Goal: Information Seeking & Learning: Learn about a topic

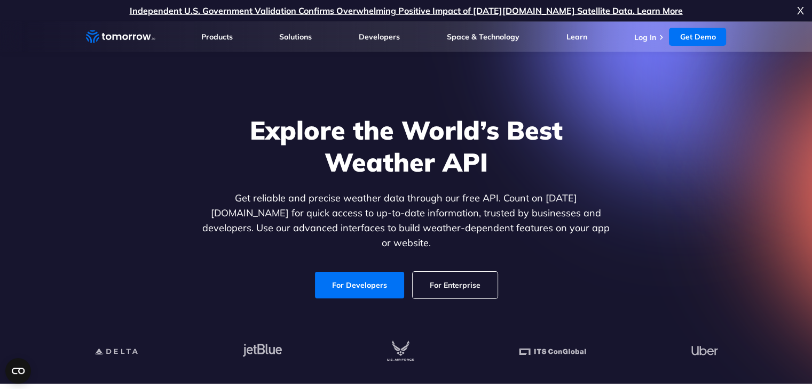
click at [382, 272] on link "For Developers" at bounding box center [359, 285] width 89 height 27
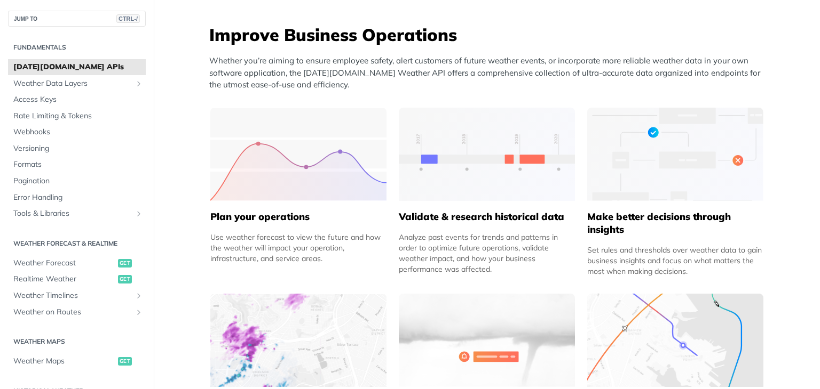
scroll to position [429, 0]
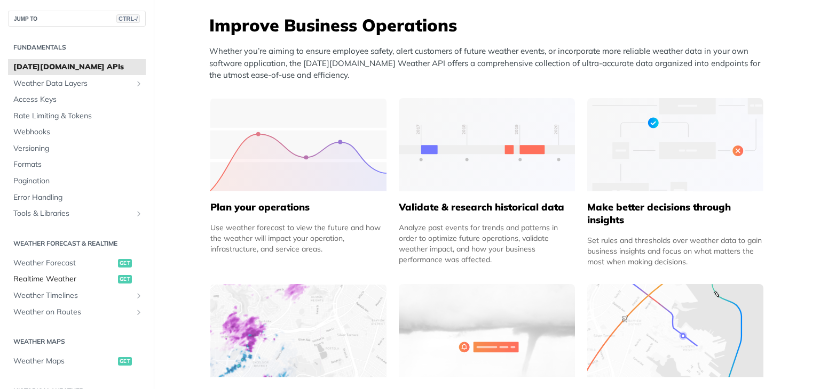
click at [60, 277] on span "Realtime Weather" at bounding box center [64, 279] width 102 height 11
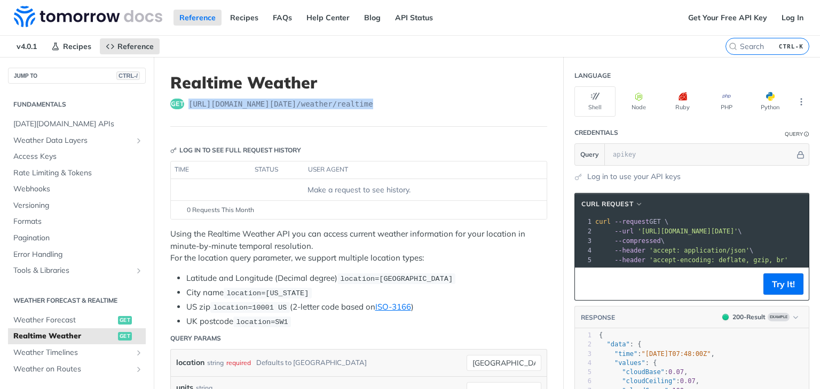
drag, startPoint x: 369, startPoint y: 103, endPoint x: 186, endPoint y: 100, distance: 182.5
click at [186, 100] on div "get [URL][DOMAIN_NAME][DATE] /weather/realtime" at bounding box center [358, 104] width 377 height 11
copy span "[URL][DOMAIN_NAME][DATE] /weather/realtime"
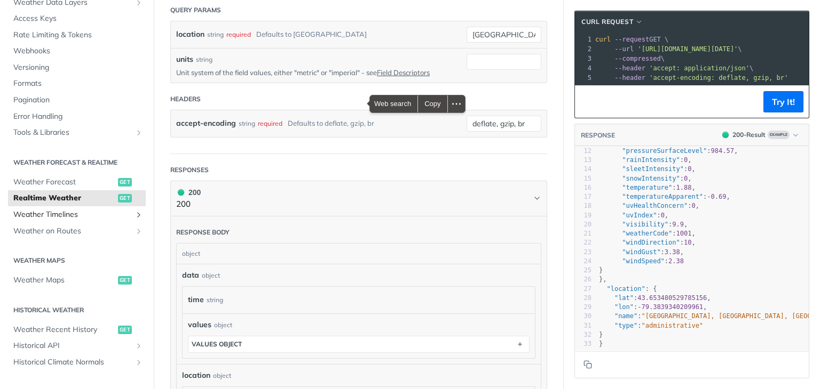
scroll to position [77, 0]
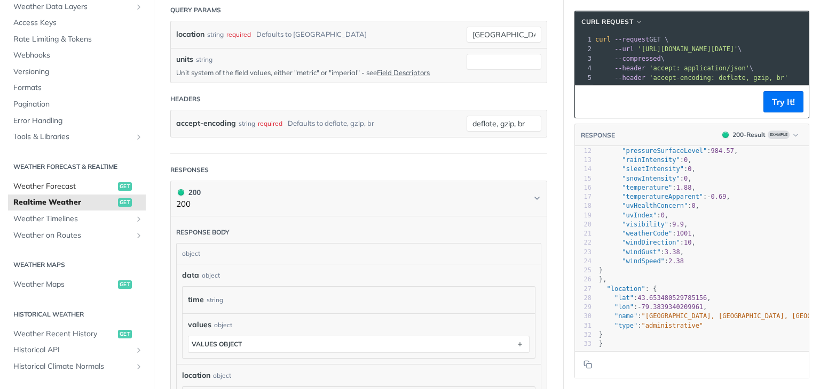
click at [97, 186] on span "Weather Forecast" at bounding box center [64, 186] width 102 height 11
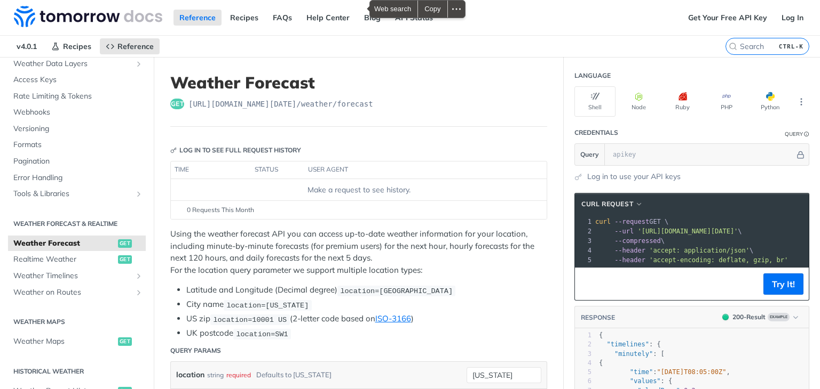
click at [376, 96] on header "Weather Forecast get [URL][DOMAIN_NAME][DATE] /weather/forecast" at bounding box center [358, 100] width 377 height 54
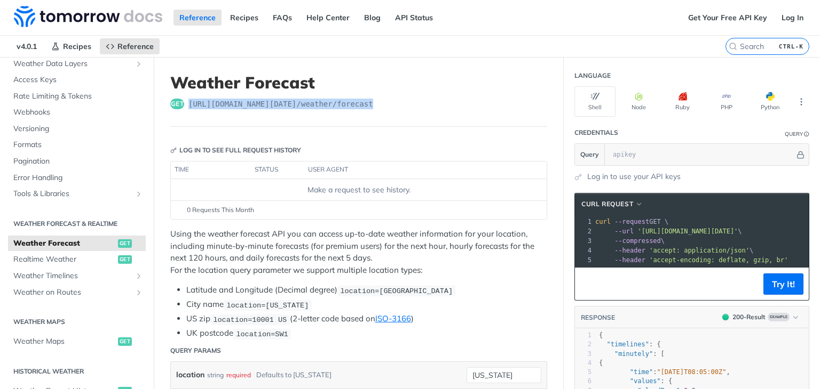
drag, startPoint x: 368, startPoint y: 101, endPoint x: 188, endPoint y: 97, distance: 179.3
click at [188, 97] on header "Weather Forecast get [URL][DOMAIN_NAME][DATE] /weather/forecast" at bounding box center [358, 100] width 377 height 54
copy span "[URL][DOMAIN_NAME][DATE] /weather/forecast"
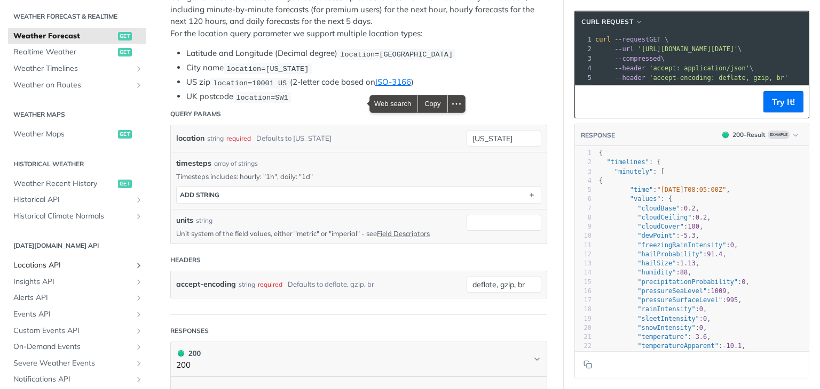
scroll to position [228, 0]
click at [72, 266] on span "Locations API" at bounding box center [72, 265] width 118 height 11
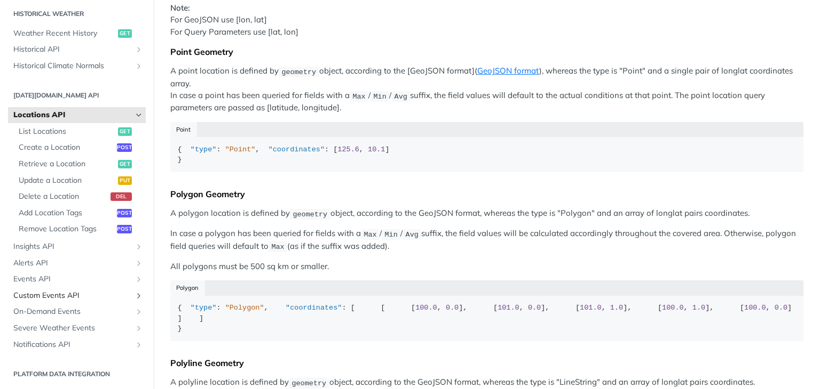
click at [117, 295] on span "Custom Events API" at bounding box center [72, 296] width 118 height 11
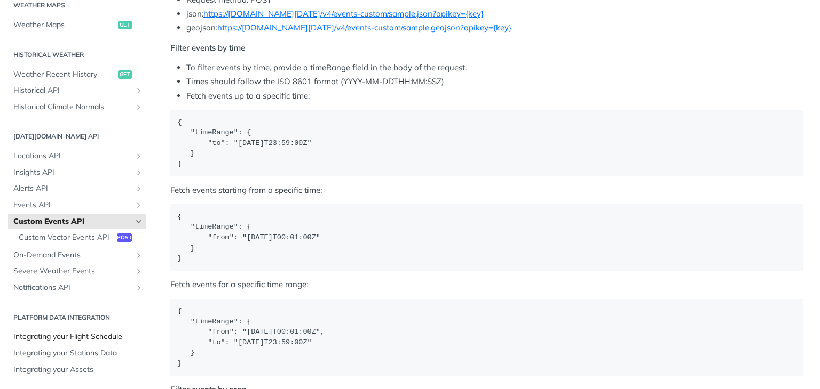
scroll to position [1182, 0]
click at [448, 18] on link "https://[DOMAIN_NAME][DATE]/v4/events-custom/sample.json?apikey={key}" at bounding box center [343, 13] width 280 height 10
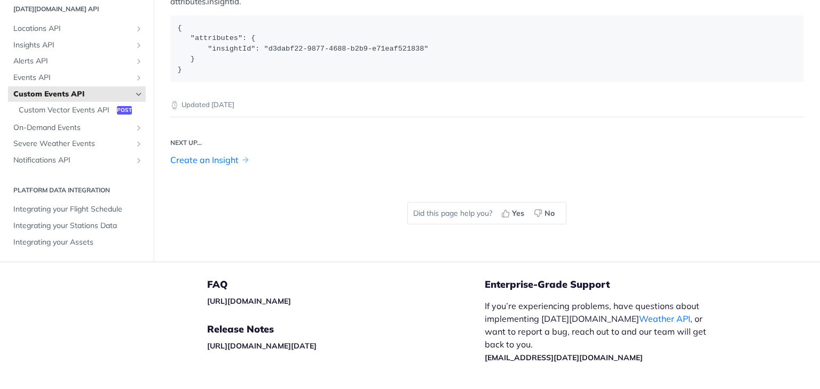
scroll to position [2017, 0]
